Goal: Check status: Check status

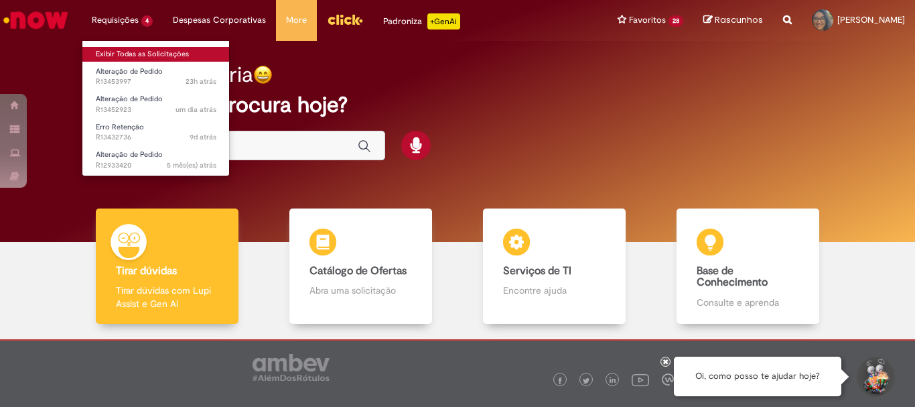
click at [149, 55] on link "Exibir Todas as Solicitações" at bounding box center [155, 54] width 147 height 15
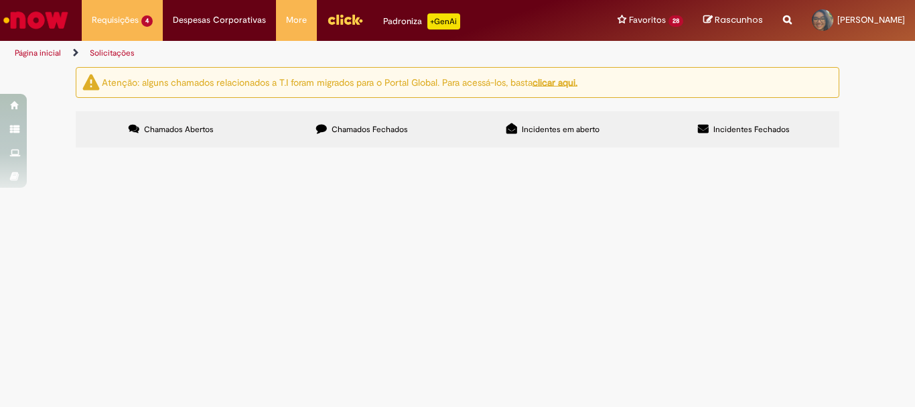
click at [0, 0] on td "Fornecedor precisa que mude de CIF para FOB com urgência" at bounding box center [0, 0] width 0 height 0
click at [0, 0] on span "Fornecedor precisa que mude de CIF para FOB com urgência" at bounding box center [0, 0] width 0 height 0
click at [0, 0] on span "R13453997" at bounding box center [0, 0] width 0 height 0
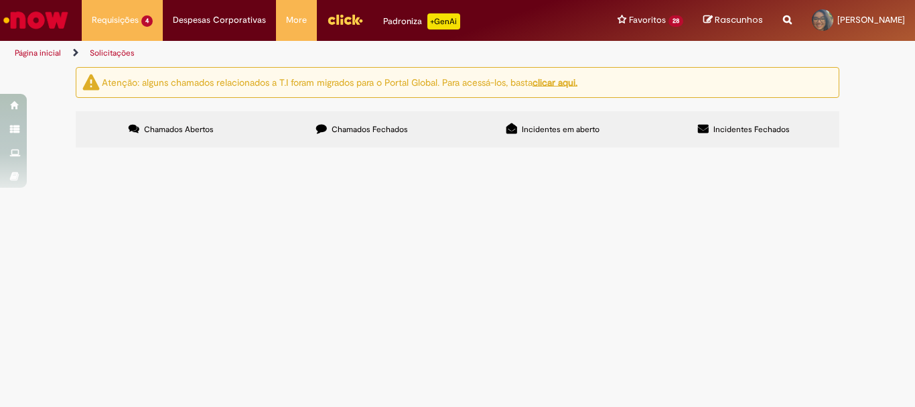
click at [0, 0] on span "Fornecedor precisa que mude de CIF para FOB com urgência" at bounding box center [0, 0] width 0 height 0
click at [371, 127] on span "Chamados Fechados" at bounding box center [370, 129] width 76 height 11
click at [205, 128] on span "Chamados Abertos" at bounding box center [179, 129] width 70 height 11
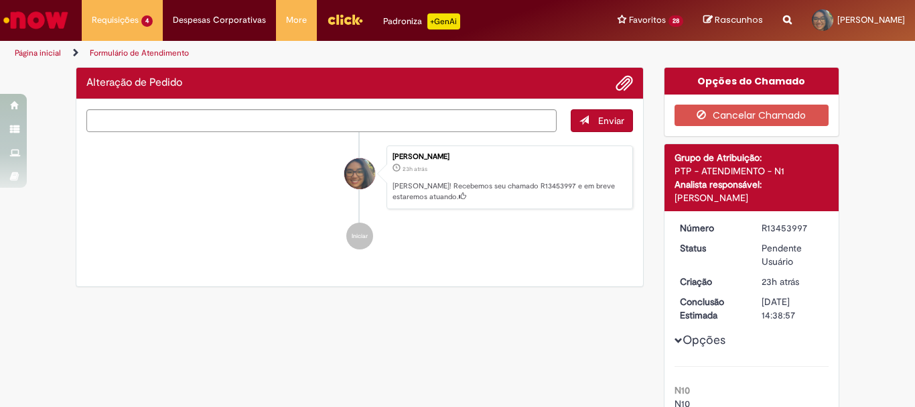
click at [353, 234] on div "Maria Julia Marques Dos Santos" at bounding box center [359, 292] width 33 height 273
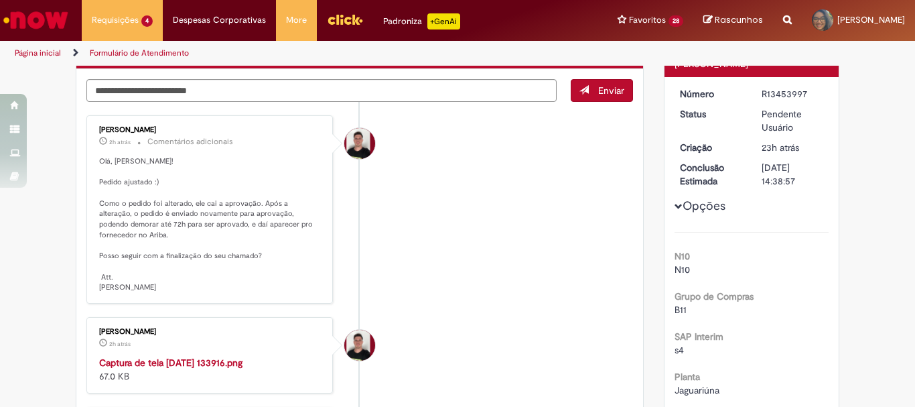
scroll to position [335, 0]
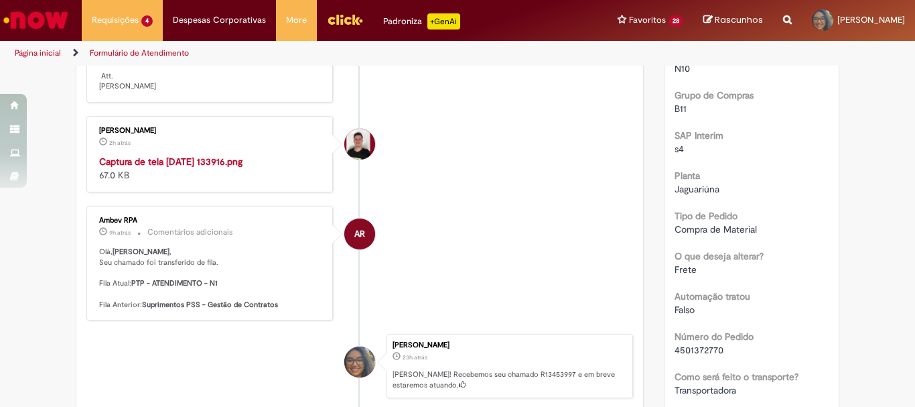
click at [243, 155] on img "Histórico de tíquete" at bounding box center [210, 155] width 223 height 0
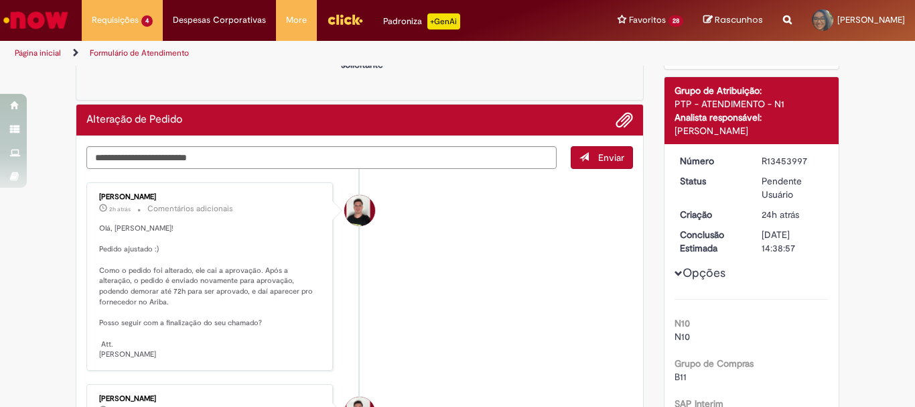
scroll to position [0, 0]
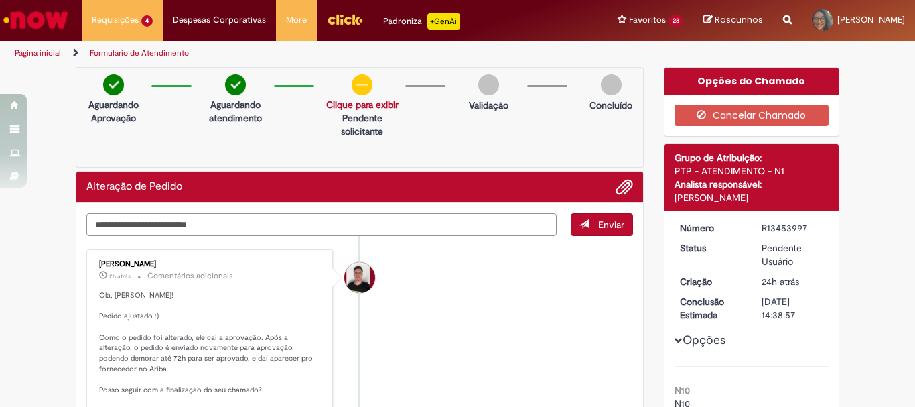
click at [299, 226] on textarea "Digite sua mensagem aqui..." at bounding box center [321, 224] width 470 height 23
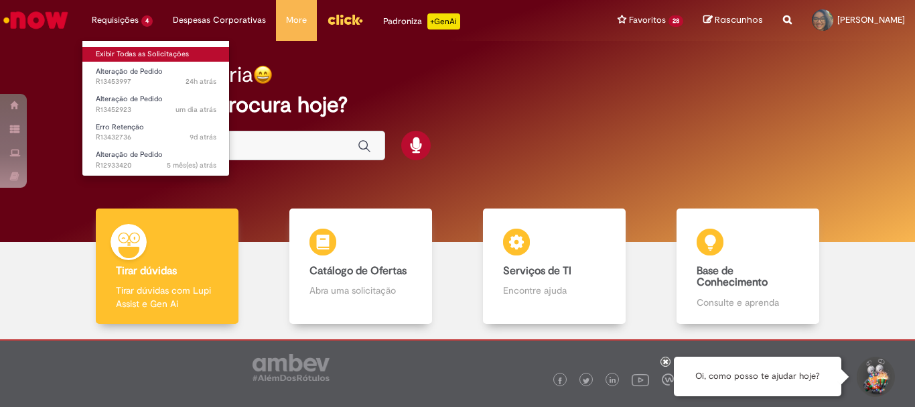
click at [135, 52] on link "Exibir Todas as Solicitações" at bounding box center [155, 54] width 147 height 15
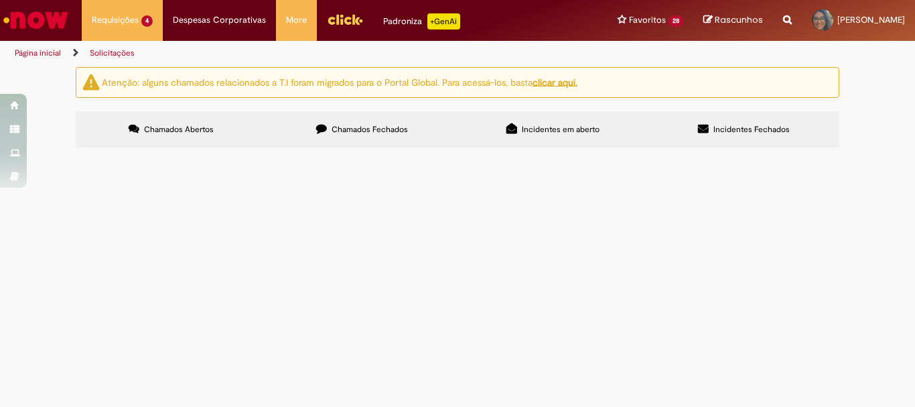
click at [0, 0] on span "Preciso com urgência que mudem o pedido de CIF para FOB" at bounding box center [0, 0] width 0 height 0
click at [0, 0] on span "Alteração de Pedido" at bounding box center [0, 0] width 0 height 0
click at [0, 0] on span "R13452923" at bounding box center [0, 0] width 0 height 0
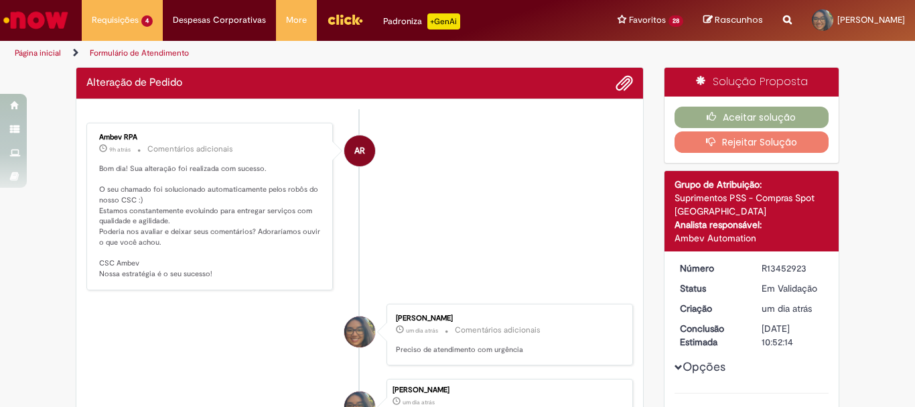
click at [108, 269] on p "Bom dia! Sua alteração foi realizada com sucesso. O seu chamado foi solucionado…" at bounding box center [210, 221] width 223 height 116
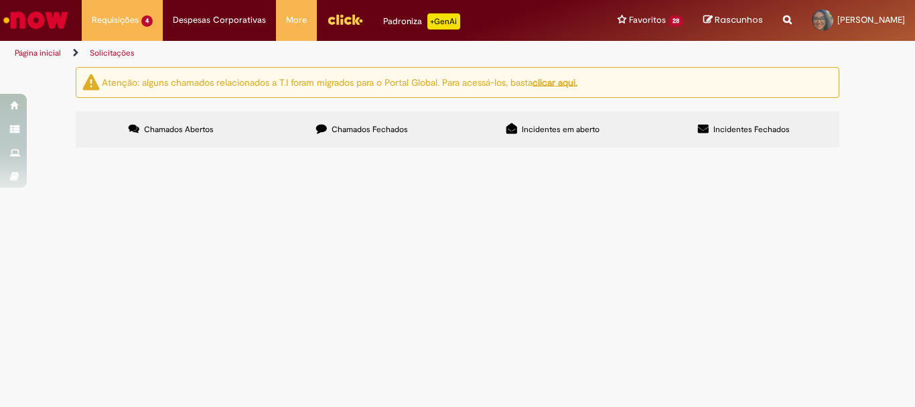
click at [0, 0] on span "R13453997" at bounding box center [0, 0] width 0 height 0
click at [127, 236] on main "Solicitações Atenção: alguns chamados relacionados a T.I foram migrados para o …" at bounding box center [457, 236] width 915 height 340
